Goal: Transaction & Acquisition: Purchase product/service

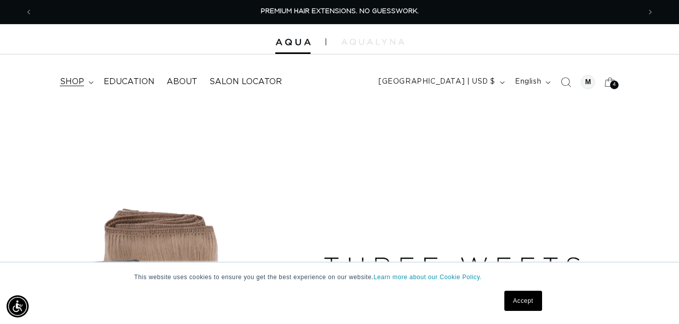
click at [70, 83] on span "shop" at bounding box center [72, 82] width 24 height 11
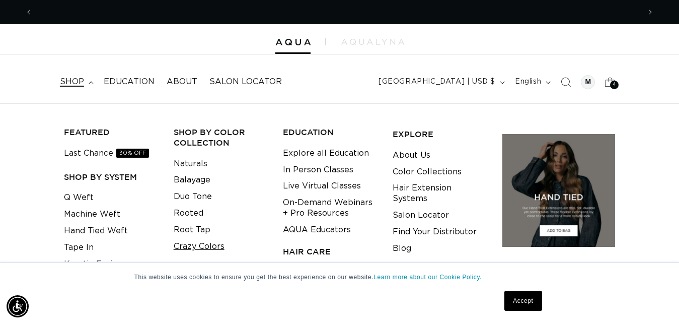
scroll to position [0, 1215]
click at [186, 248] on link "Crazy Colors" at bounding box center [199, 246] width 51 height 17
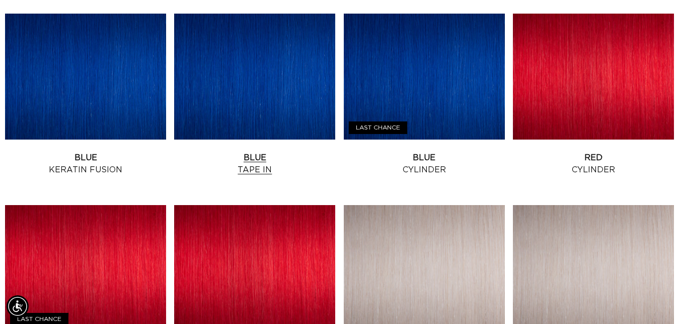
scroll to position [0, 1215]
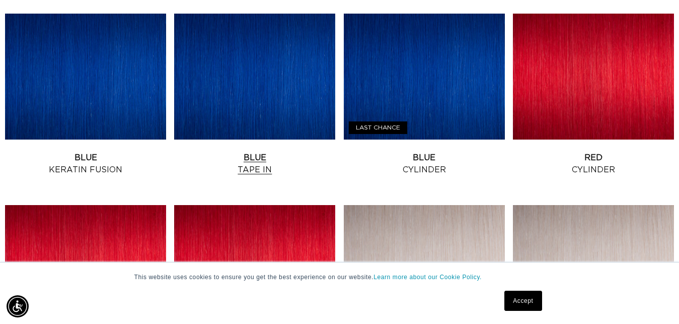
click at [287, 152] on link "Blue Tape In" at bounding box center [254, 164] width 161 height 24
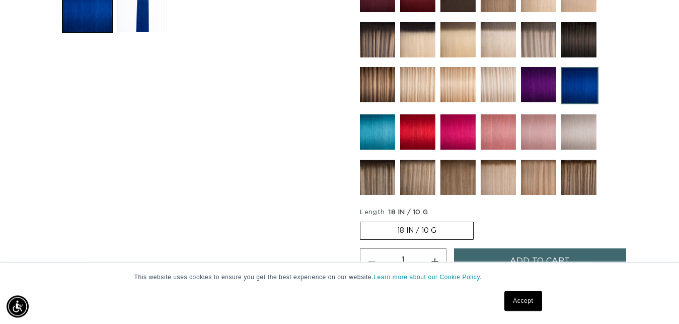
scroll to position [565, 0]
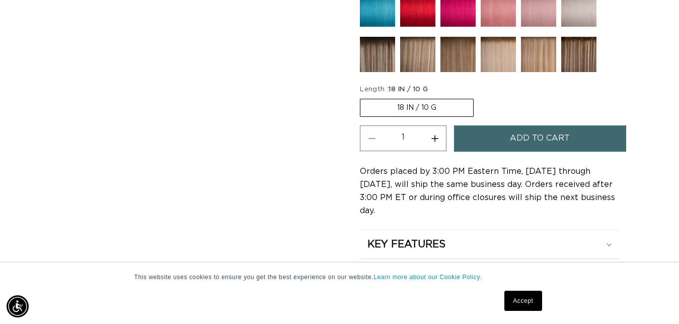
click at [451, 104] on label "18 IN / 10 G Variant sold out or unavailable" at bounding box center [417, 108] width 114 height 18
click at [363, 97] on input "18 IN / 10 G Variant sold out or unavailable" at bounding box center [363, 97] width 1 height 1
click at [482, 132] on button "Add to cart" at bounding box center [540, 138] width 172 height 26
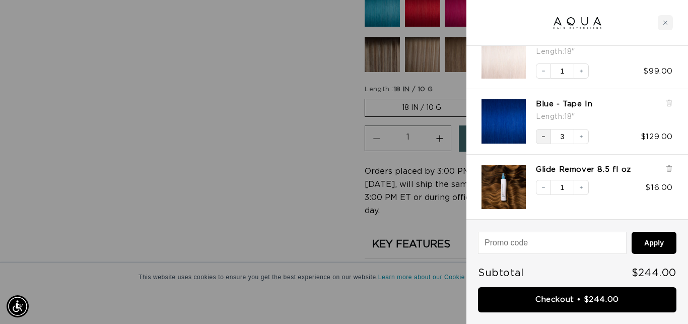
scroll to position [0, 1233]
click at [546, 134] on button "Decrease quantity" at bounding box center [543, 136] width 15 height 15
click at [543, 137] on icon "Decrease quantity" at bounding box center [543, 136] width 6 height 6
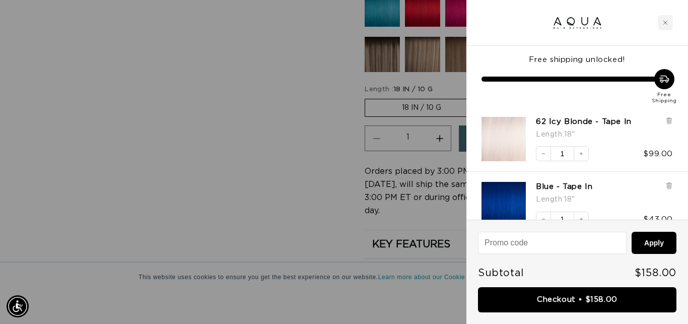
scroll to position [0, 1233]
click at [666, 119] on icon at bounding box center [669, 121] width 8 height 8
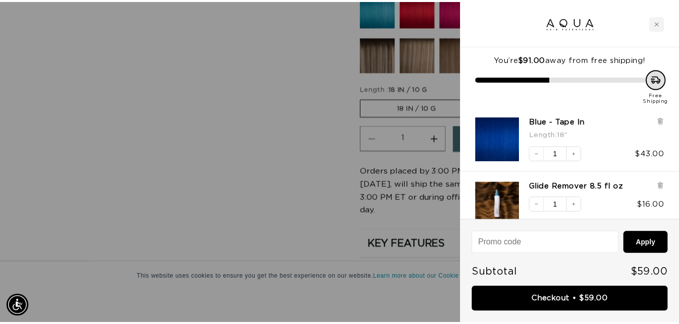
scroll to position [0, 616]
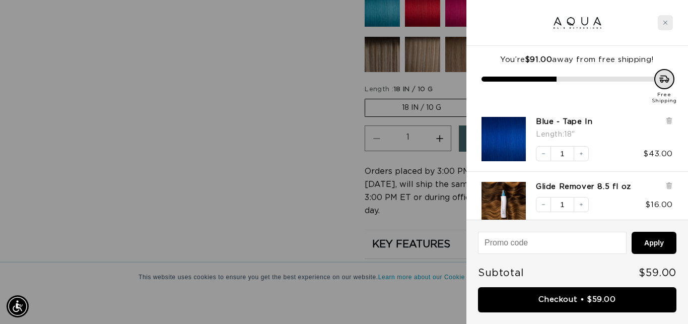
click at [663, 23] on icon "Close cart" at bounding box center [665, 22] width 5 height 5
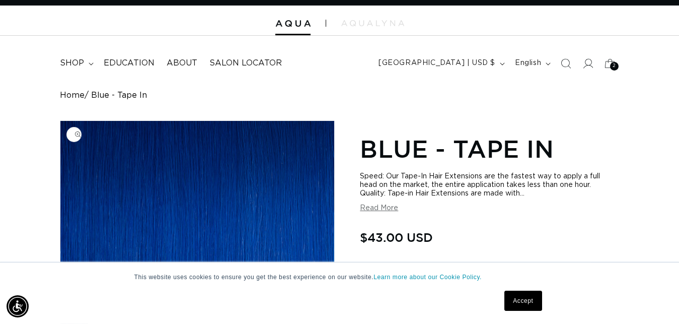
scroll to position [0, 0]
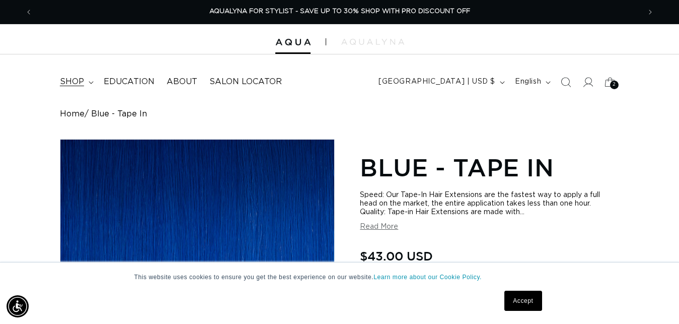
click at [65, 81] on span "shop" at bounding box center [72, 82] width 24 height 11
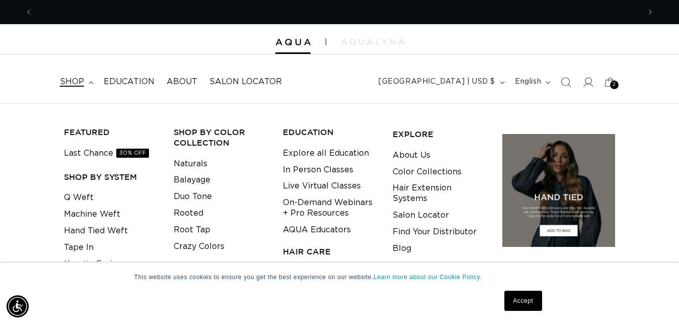
scroll to position [0, 608]
click at [90, 252] on link "Tape In" at bounding box center [79, 247] width 30 height 17
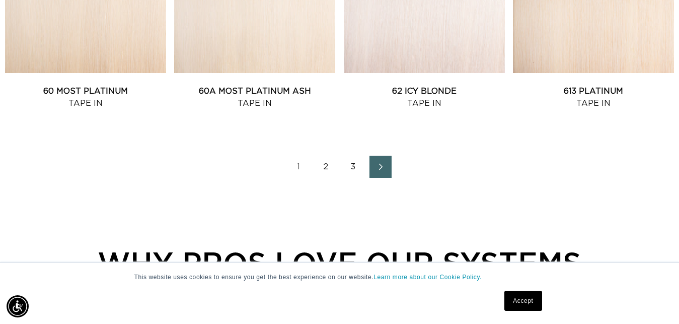
click at [386, 170] on link "Next page" at bounding box center [381, 167] width 22 height 22
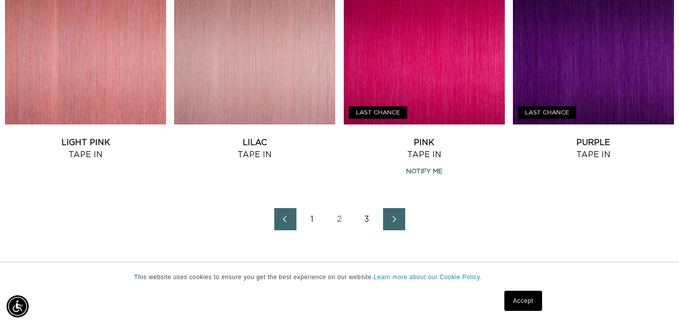
click at [372, 218] on link "3" at bounding box center [367, 219] width 22 height 22
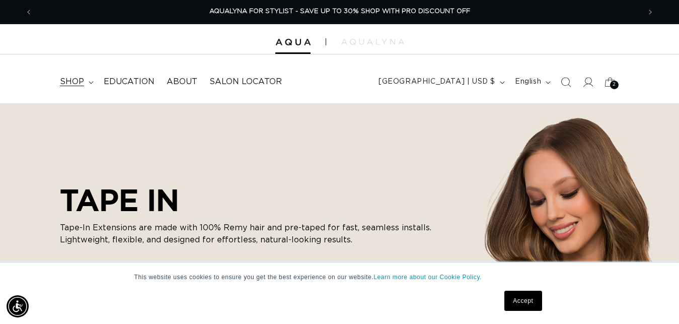
click at [83, 84] on span "shop" at bounding box center [72, 82] width 24 height 11
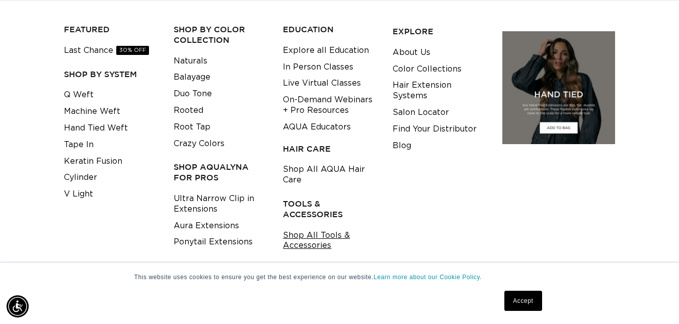
click at [291, 254] on div "FEATURED Last Chance 30% OFF SHOP BY SYSTEM Q Weft Machine Weft Hand Tied Weft …" at bounding box center [339, 135] width 679 height 269
click at [297, 246] on link "Shop All Tools & Accessories" at bounding box center [330, 240] width 94 height 27
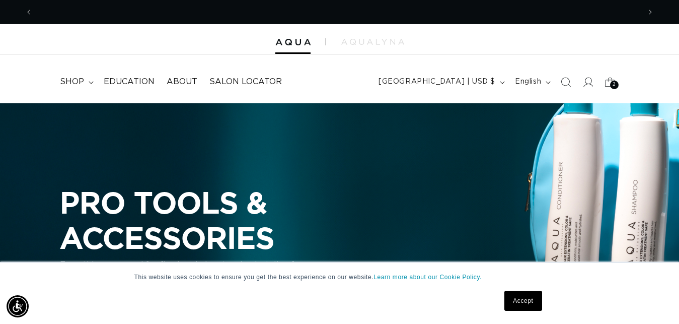
scroll to position [0, 608]
click at [517, 294] on link "Accept" at bounding box center [523, 301] width 37 height 20
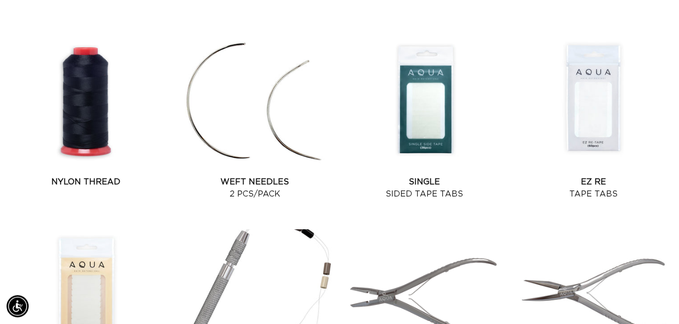
scroll to position [0, 0]
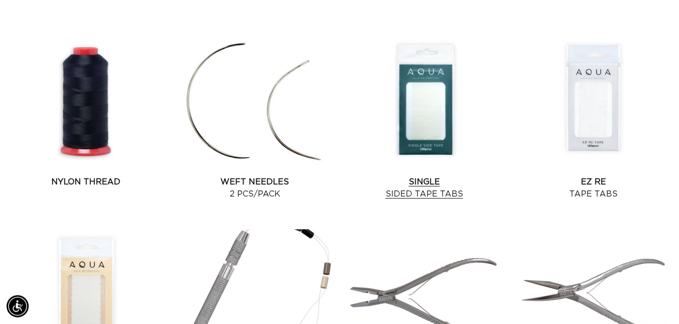
click at [433, 176] on link "Single Sided Tape Tabs" at bounding box center [424, 188] width 161 height 24
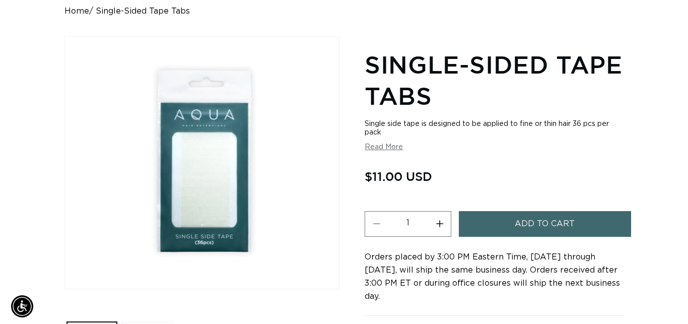
scroll to position [0, 608]
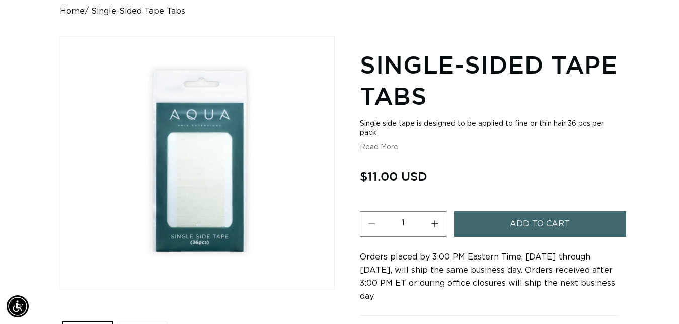
click at [513, 230] on span "Add to cart" at bounding box center [540, 224] width 60 height 26
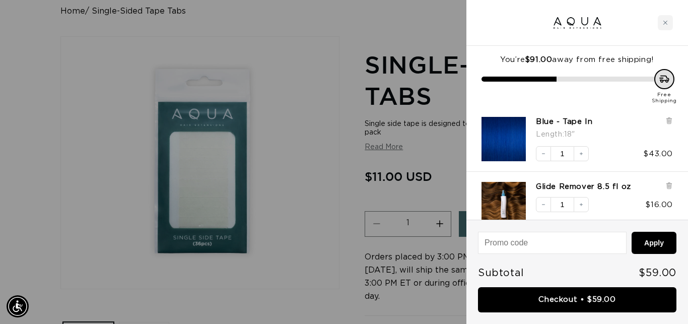
scroll to position [0, 1233]
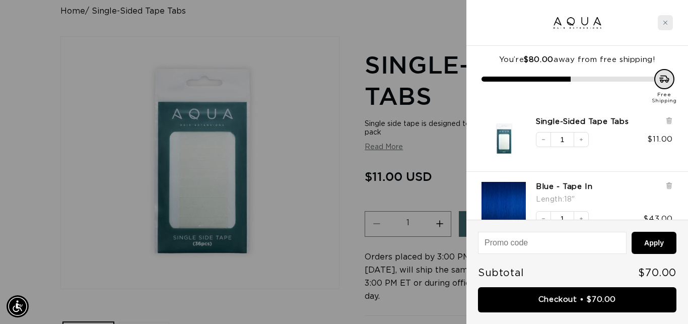
click at [666, 25] on icon "Close cart" at bounding box center [665, 22] width 5 height 5
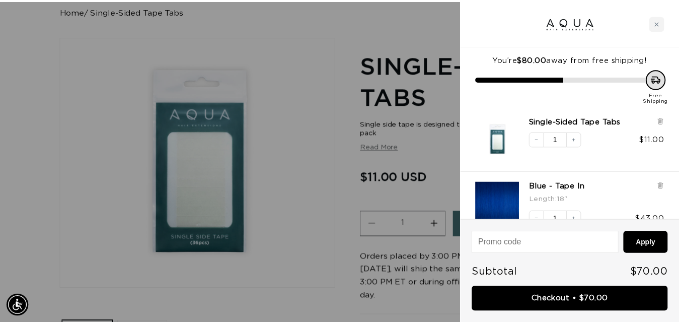
scroll to position [0, 0]
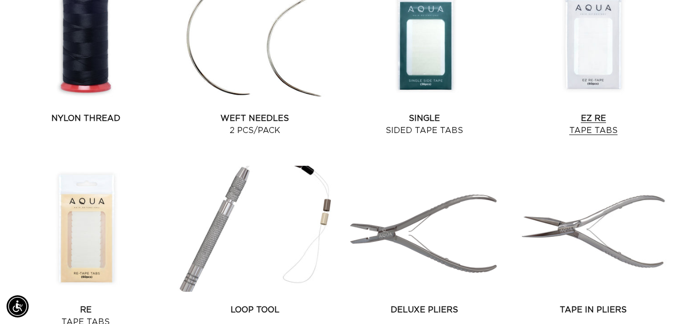
scroll to position [0, 608]
click at [601, 112] on link "EZ Re Tape Tabs" at bounding box center [593, 124] width 161 height 24
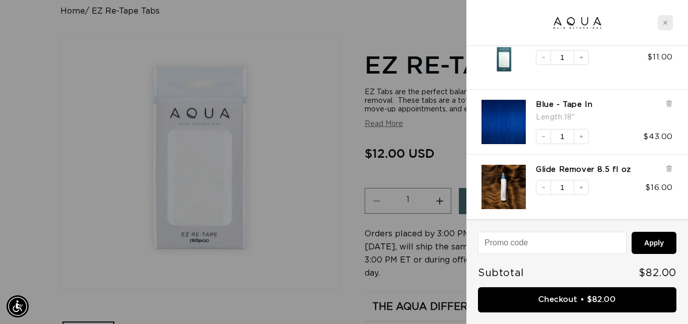
click at [670, 22] on div "Close cart" at bounding box center [665, 22] width 15 height 15
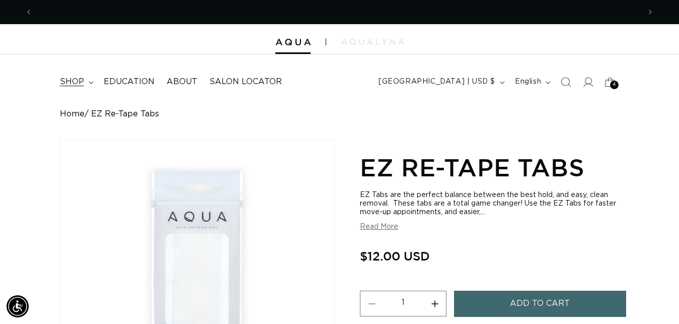
scroll to position [0, 608]
click at [78, 84] on span "shop" at bounding box center [72, 82] width 24 height 11
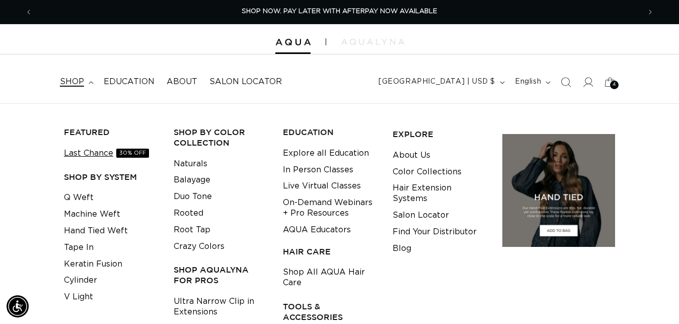
click at [87, 152] on link "Last Chance 30% OFF" at bounding box center [106, 153] width 85 height 17
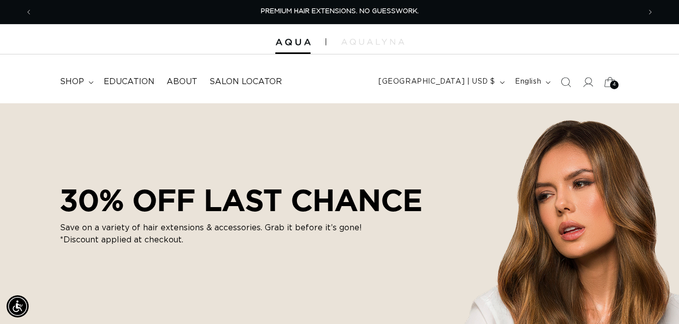
click at [612, 85] on div "4 4" at bounding box center [614, 85] width 9 height 9
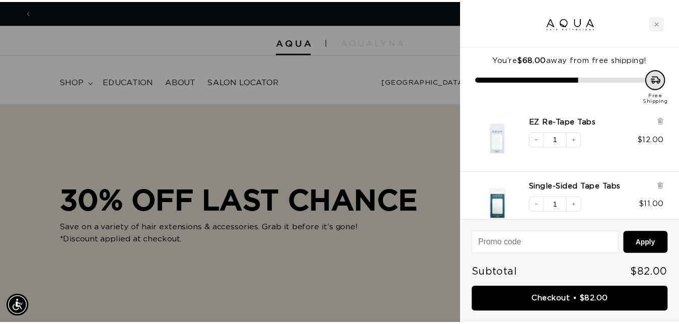
scroll to position [0, 616]
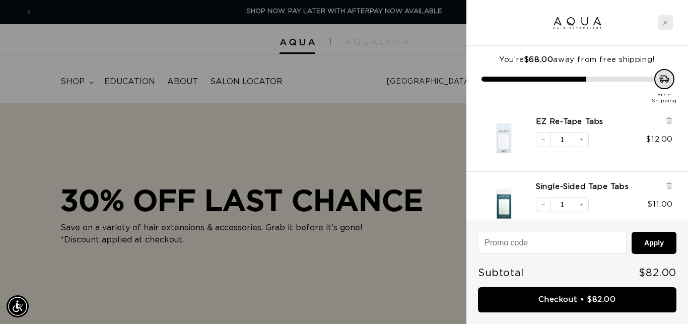
click at [666, 22] on icon "Close cart" at bounding box center [665, 22] width 5 height 5
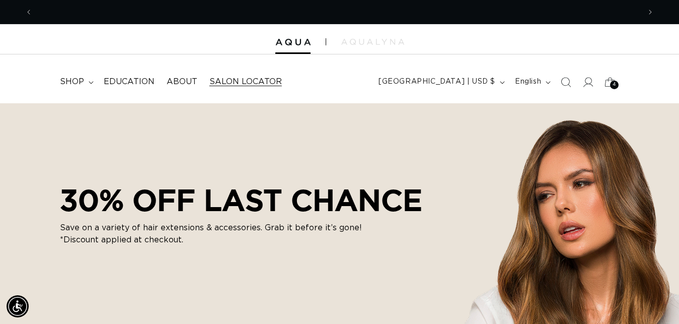
scroll to position [0, 1215]
click at [70, 88] on summary "shop" at bounding box center [76, 81] width 44 height 23
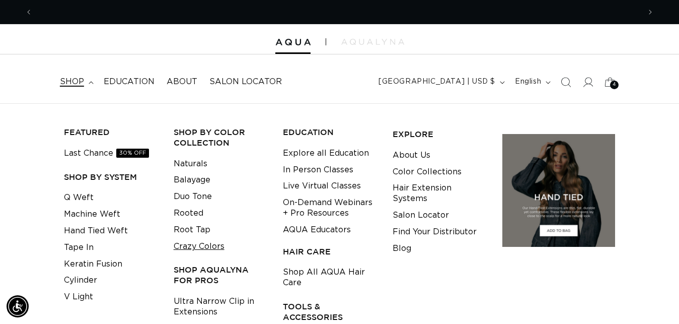
scroll to position [0, 0]
click at [225, 247] on link "Crazy Colors" at bounding box center [199, 246] width 51 height 17
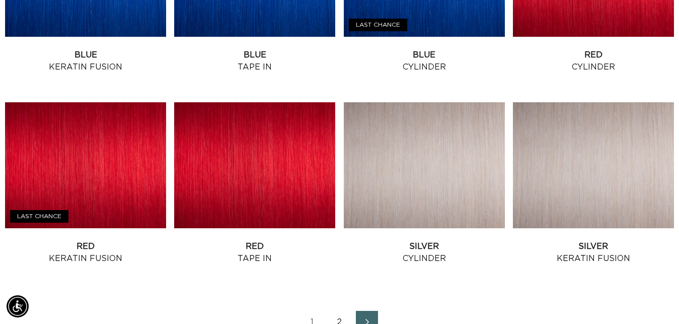
scroll to position [1181, 0]
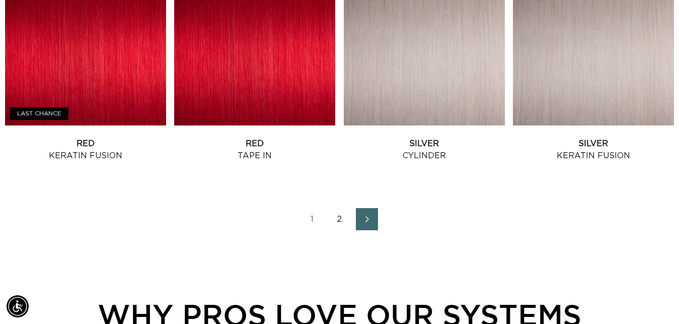
click at [341, 223] on link "2" at bounding box center [340, 219] width 22 height 22
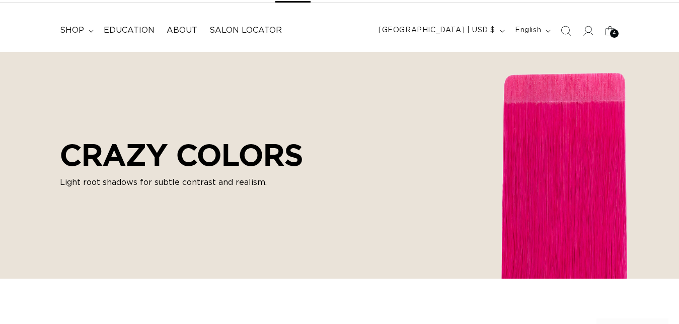
scroll to position [51, 0]
click at [631, 83] on div "CRAZY COLORS Light root shadows for subtle contrast and realism." at bounding box center [339, 165] width 679 height 227
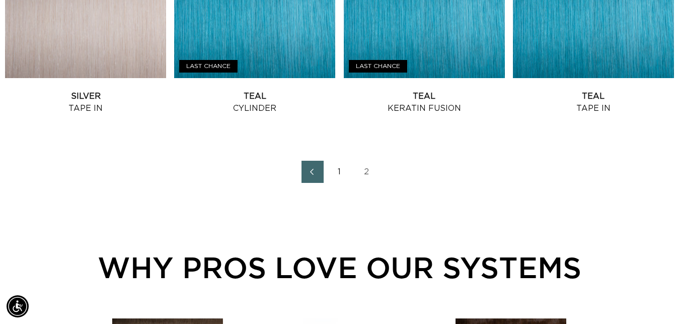
scroll to position [0, 1215]
click at [337, 168] on link "1" at bounding box center [340, 172] width 22 height 22
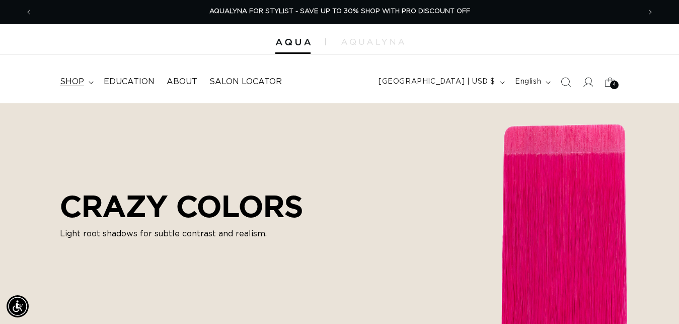
click at [81, 85] on span "shop" at bounding box center [72, 82] width 24 height 11
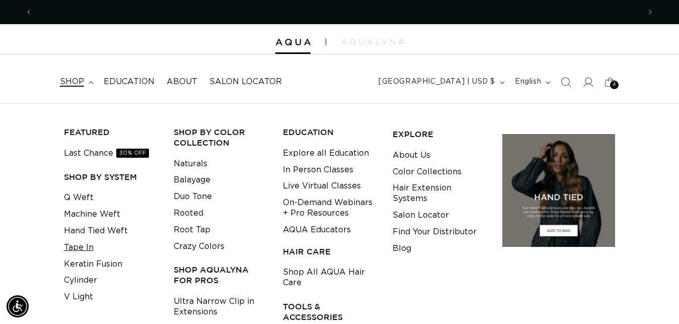
scroll to position [0, 608]
click at [89, 247] on link "Tape In" at bounding box center [79, 247] width 30 height 17
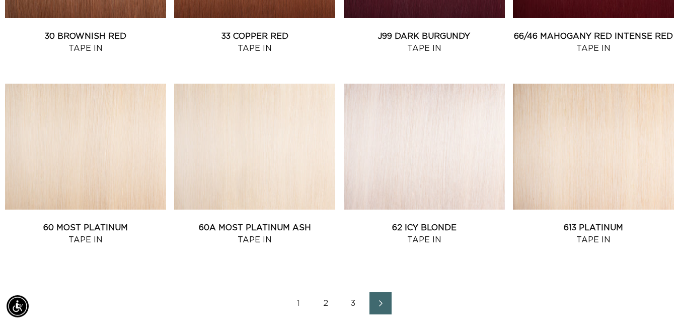
scroll to position [1181, 0]
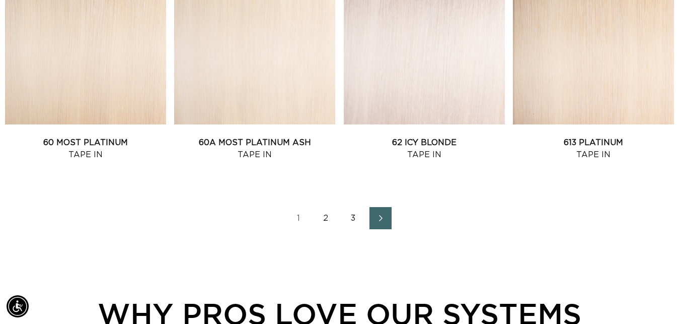
click at [323, 218] on link "2" at bounding box center [326, 218] width 22 height 22
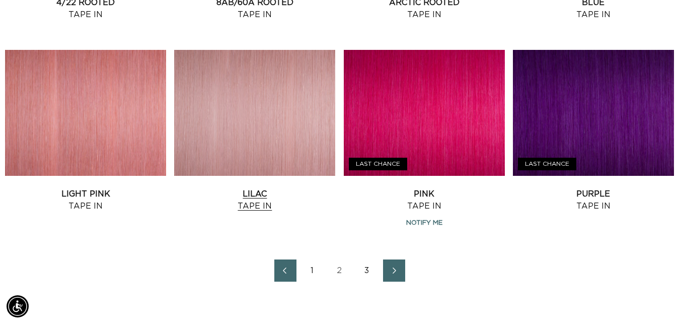
scroll to position [0, 1215]
click at [362, 267] on link "3" at bounding box center [367, 270] width 22 height 22
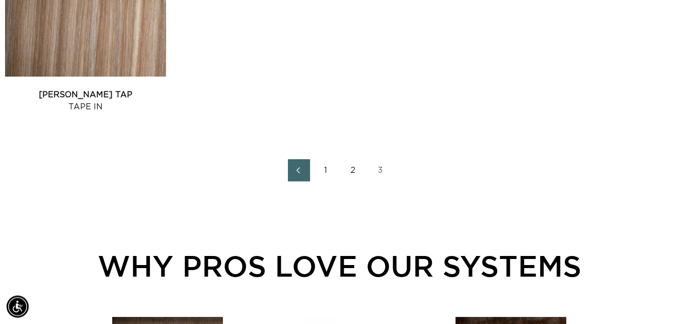
scroll to position [873, 0]
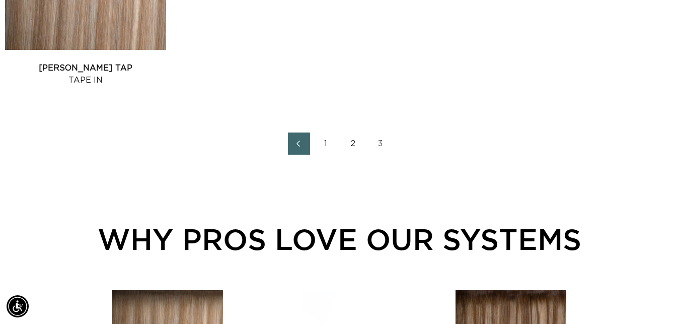
click at [328, 142] on link "1" at bounding box center [326, 143] width 22 height 22
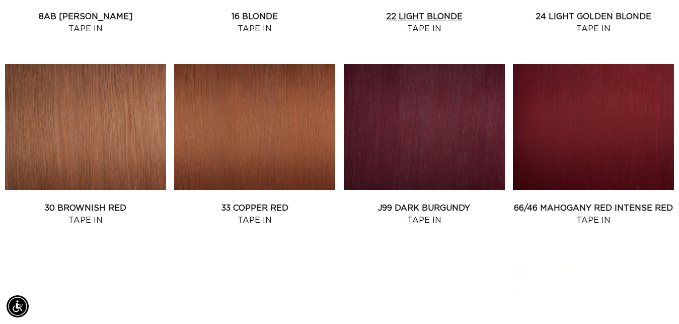
scroll to position [0, 608]
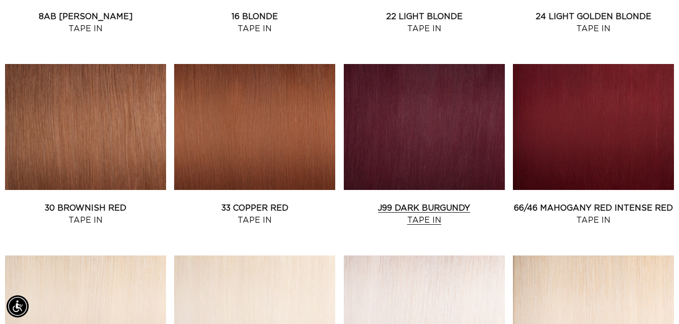
click at [457, 202] on link "J99 Dark Burgundy Tape In" at bounding box center [424, 214] width 161 height 24
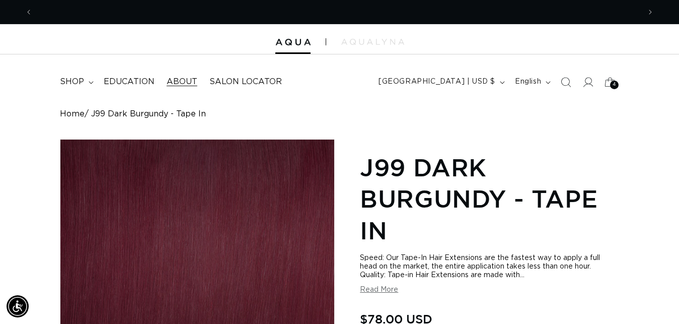
scroll to position [0, 608]
click at [248, 74] on link "Salon Locator" at bounding box center [245, 81] width 85 height 23
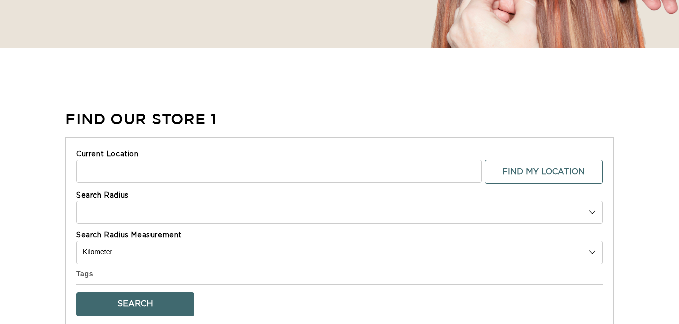
scroll to position [257, 0]
select select "m"
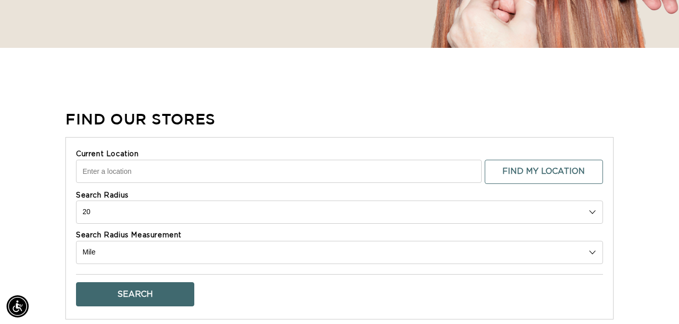
click at [264, 167] on input "Current Location" at bounding box center [279, 171] width 406 height 23
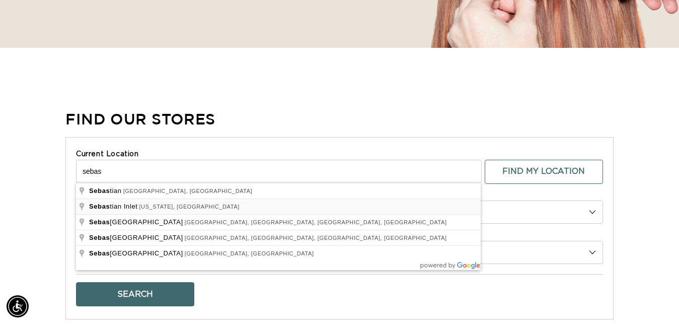
scroll to position [0, 1215]
type input "Sebastian, FL, USA"
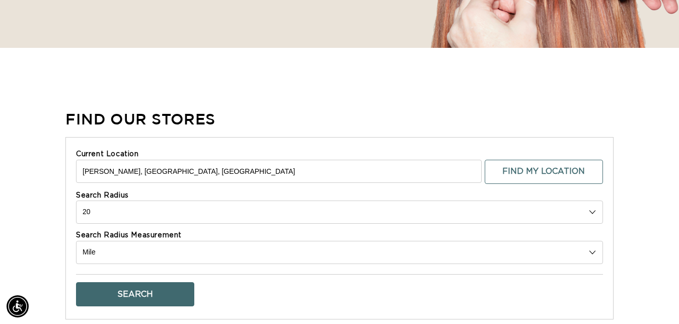
click at [216, 140] on div "Current Location Sebastian, FL, USA Find My Location Search Radius 10 20 30 40 …" at bounding box center [339, 228] width 548 height 182
select select "0"
click option "No Limit" at bounding box center [0, 0] width 0 height 0
click at [106, 289] on button "Search" at bounding box center [135, 294] width 118 height 24
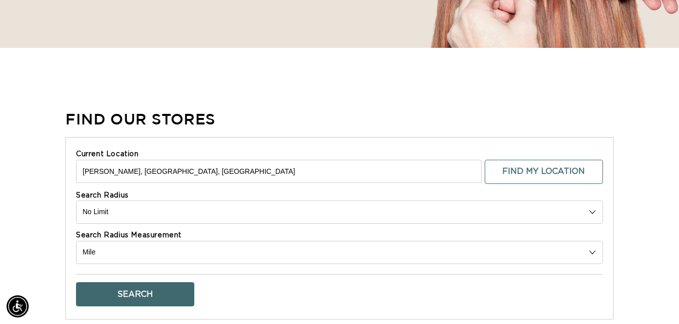
scroll to position [0, 1215]
click at [147, 293] on button "Search" at bounding box center [135, 294] width 118 height 24
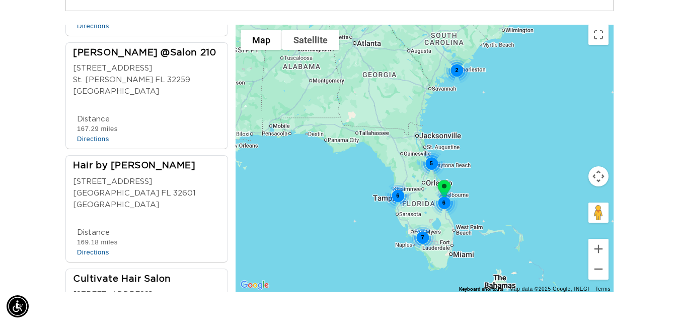
scroll to position [2385, 0]
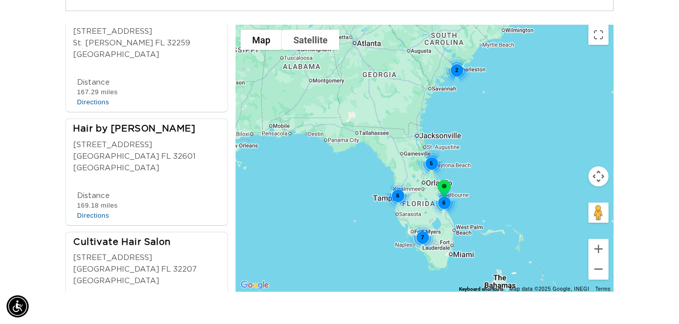
click at [237, 271] on div "6 5 7 6 2" at bounding box center [425, 158] width 378 height 267
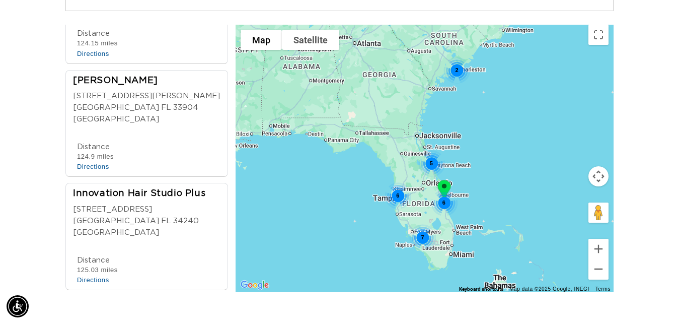
scroll to position [1044, 0]
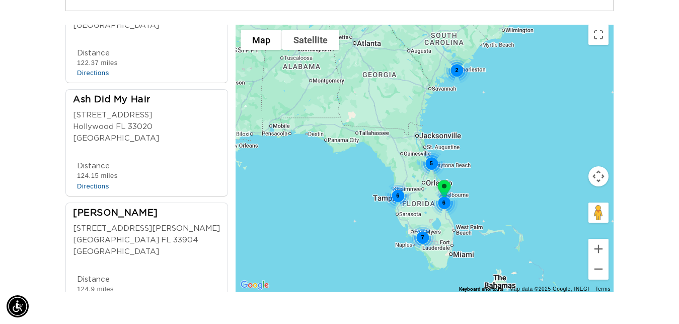
click at [238, 145] on div "Luxe Beauty & Glow Bar Inc. 971 Sebastian Blvd Suite 7 Sebastian FL 32958 USA P…" at bounding box center [339, 158] width 548 height 267
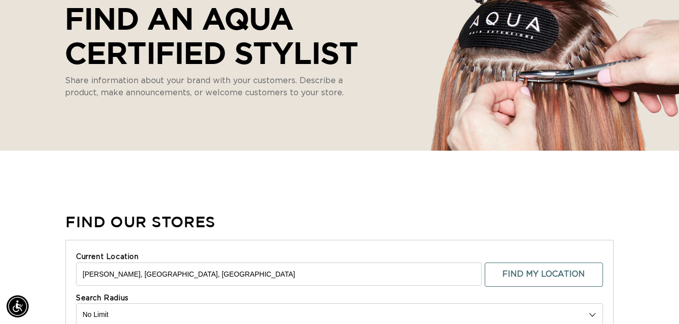
scroll to position [0, 0]
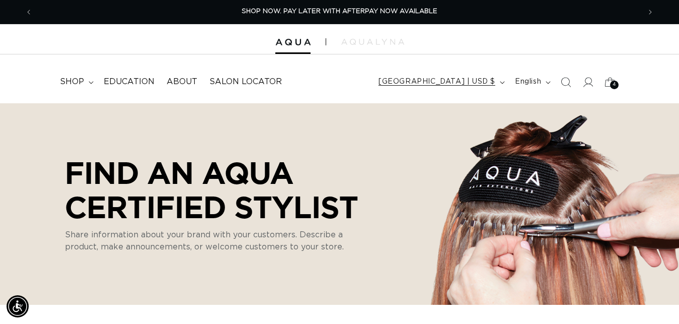
click at [449, 84] on span "[GEOGRAPHIC_DATA] | USD $" at bounding box center [437, 82] width 117 height 11
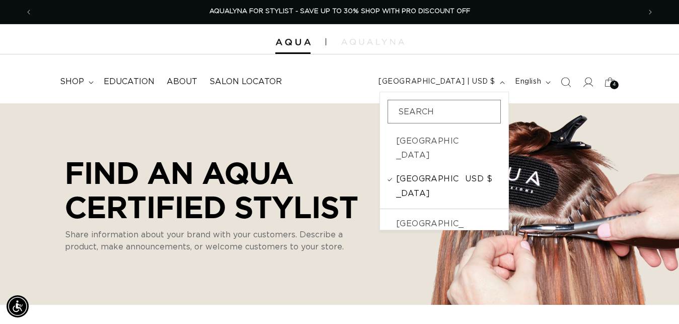
click at [465, 172] on span "USD $" at bounding box center [483, 186] width 36 height 29
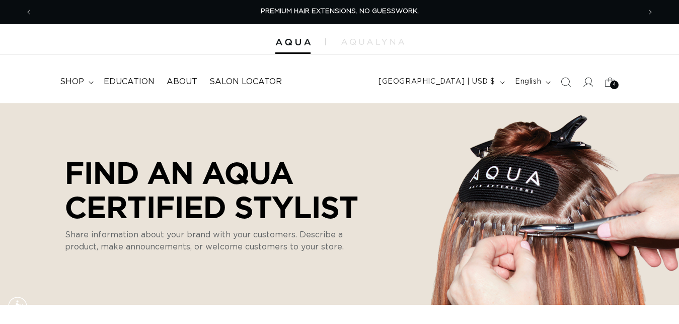
select select "m"
drag, startPoint x: 67, startPoint y: 80, endPoint x: 62, endPoint y: 84, distance: 6.4
click at [66, 80] on span "shop" at bounding box center [72, 82] width 24 height 11
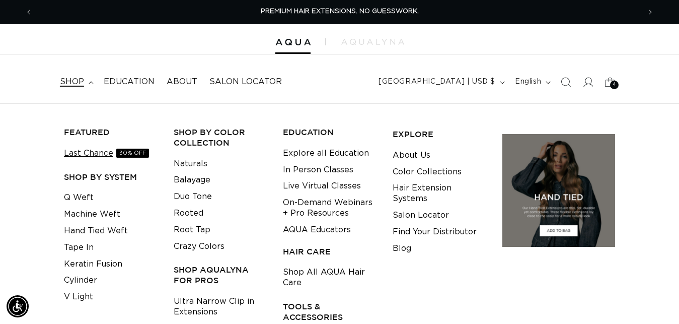
click at [101, 150] on link "Last Chance 30% OFF" at bounding box center [106, 153] width 85 height 17
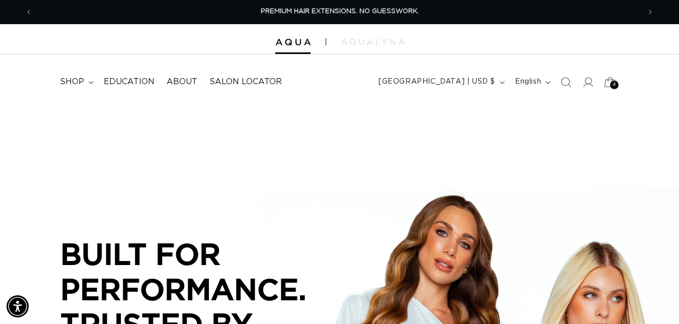
click at [607, 83] on icon at bounding box center [611, 82] width 24 height 24
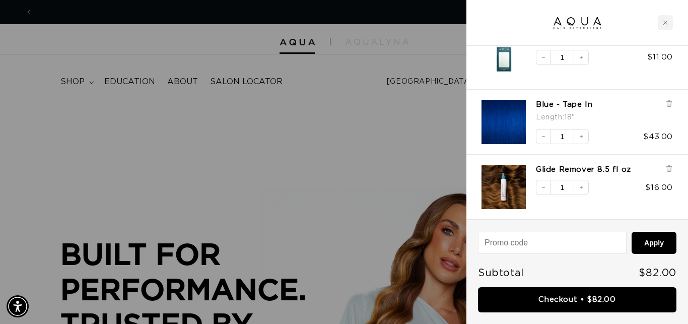
scroll to position [0, 616]
click at [539, 239] on input at bounding box center [552, 242] width 148 height 21
paste input "RHYGOTTETTO"
type input "RHYGOTTETTO"
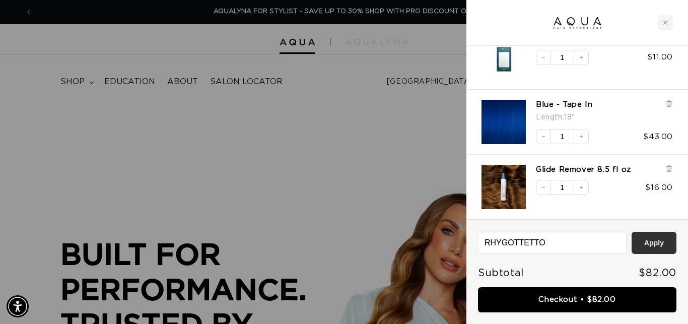
click at [643, 244] on button "Apply" at bounding box center [653, 243] width 45 height 22
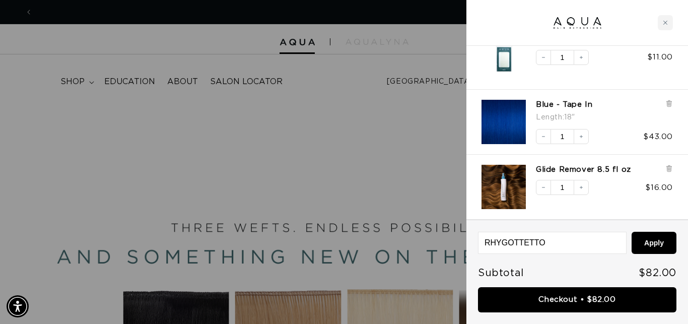
scroll to position [0, 0]
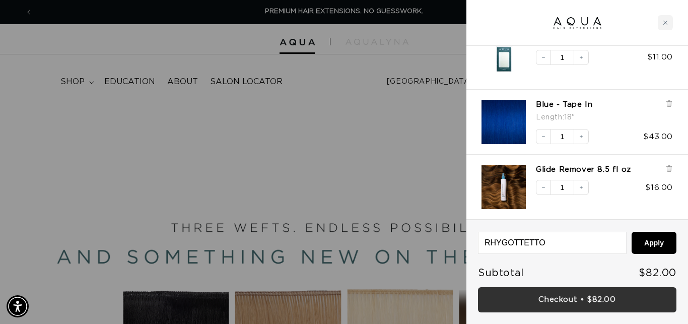
click at [547, 297] on link "Checkout • $82.00" at bounding box center [577, 300] width 198 height 26
